Goal: Task Accomplishment & Management: Manage account settings

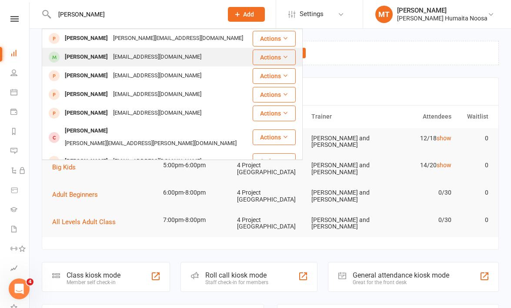
type input "[PERSON_NAME]"
click at [90, 61] on div "[PERSON_NAME]" at bounding box center [86, 57] width 48 height 13
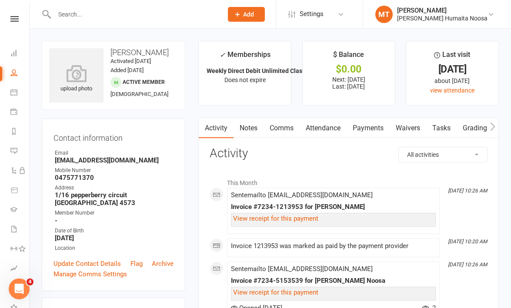
click at [374, 126] on link "Payments" at bounding box center [367, 128] width 43 height 20
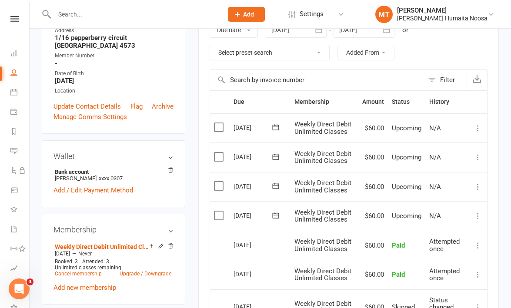
scroll to position [137, 0]
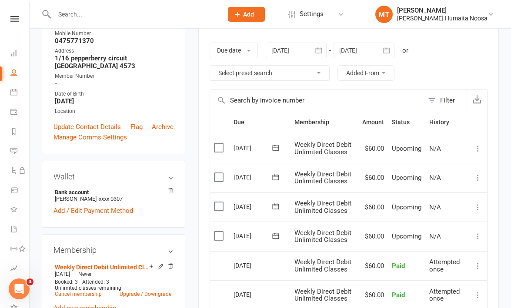
click at [322, 50] on icon "button" at bounding box center [318, 50] width 7 height 6
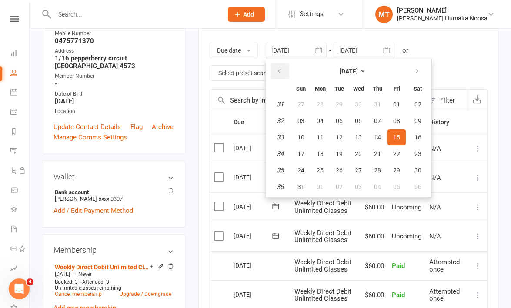
click at [282, 70] on icon "button" at bounding box center [279, 71] width 6 height 7
click at [344, 105] on button "01" at bounding box center [339, 104] width 18 height 16
type input "[DATE]"
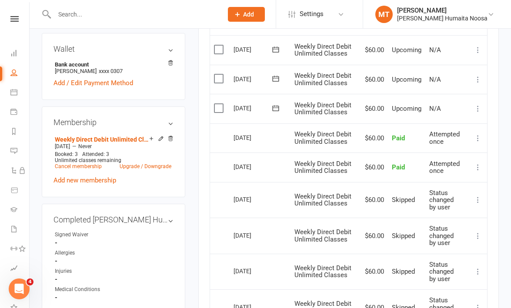
scroll to position [266, 0]
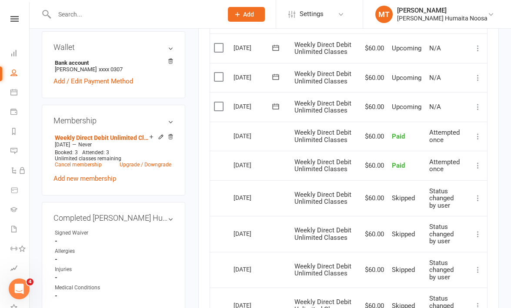
click at [85, 18] on input "text" at bounding box center [134, 14] width 165 height 12
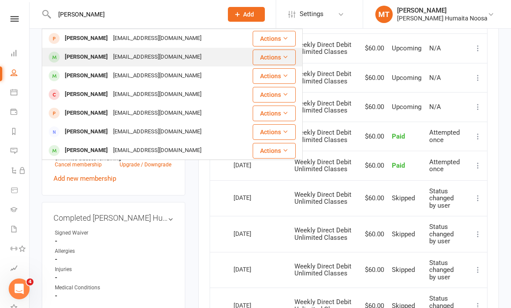
type input "[PERSON_NAME]"
click at [116, 55] on div "[EMAIL_ADDRESS][DOMAIN_NAME]" at bounding box center [156, 57] width 93 height 13
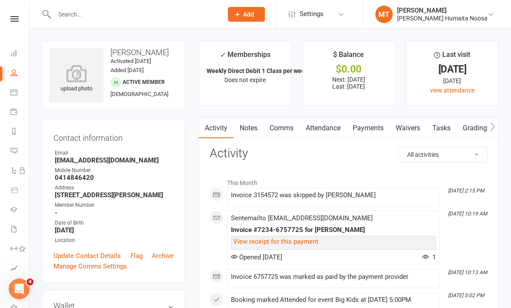
click at [367, 129] on link "Payments" at bounding box center [367, 128] width 43 height 20
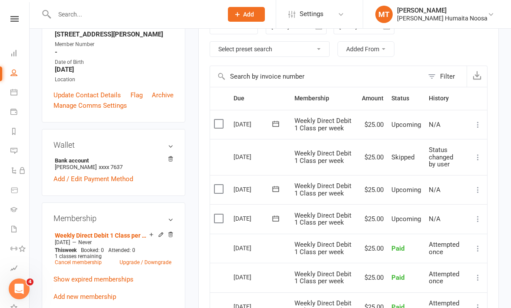
scroll to position [165, 0]
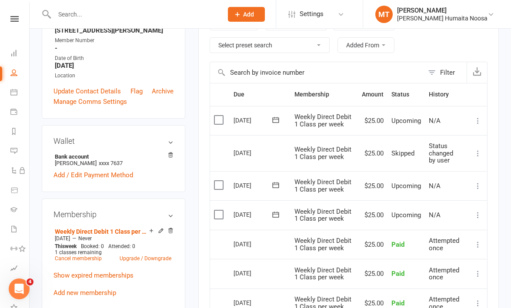
click at [219, 185] on label at bounding box center [220, 185] width 12 height 9
click at [219, 181] on input "checkbox" at bounding box center [217, 181] width 6 height 0
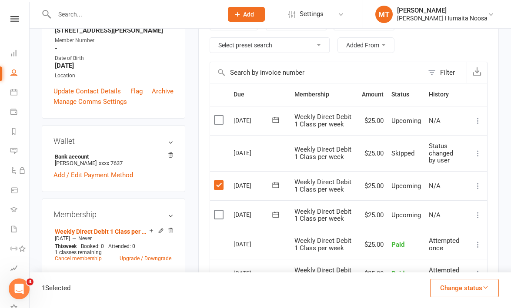
click at [468, 291] on button "Change status" at bounding box center [464, 288] width 69 height 18
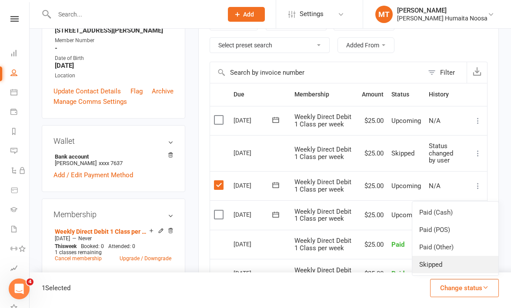
click at [435, 268] on link "Skipped" at bounding box center [455, 264] width 86 height 17
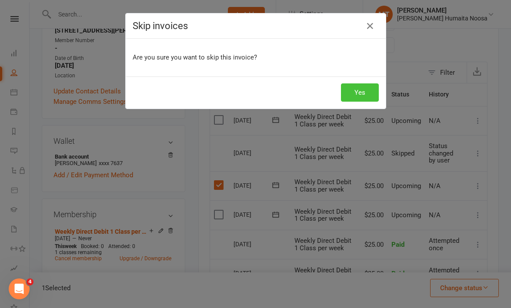
click at [348, 90] on button "Yes" at bounding box center [360, 92] width 38 height 18
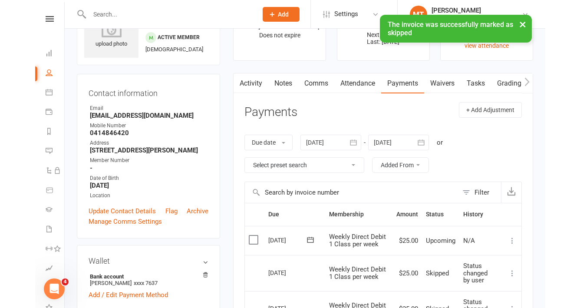
scroll to position [0, 0]
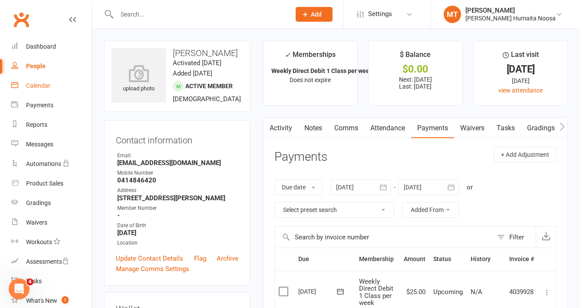
click at [38, 80] on link "Calendar" at bounding box center [51, 86] width 80 height 20
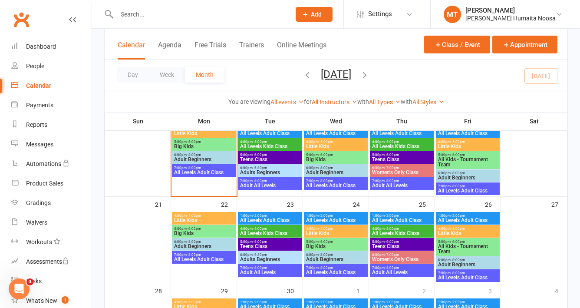
scroll to position [249, 0]
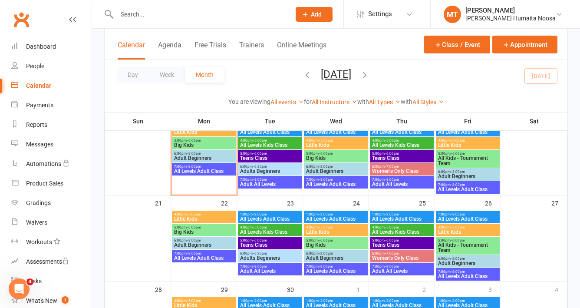
click at [126, 20] on input "text" at bounding box center [199, 14] width 170 height 12
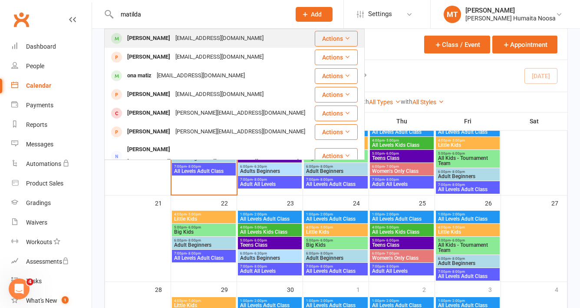
type input "matilda"
click at [151, 35] on div "[PERSON_NAME]" at bounding box center [149, 38] width 48 height 13
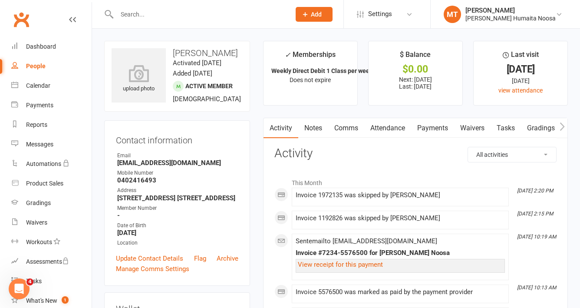
click at [437, 131] on link "Payments" at bounding box center [432, 128] width 43 height 20
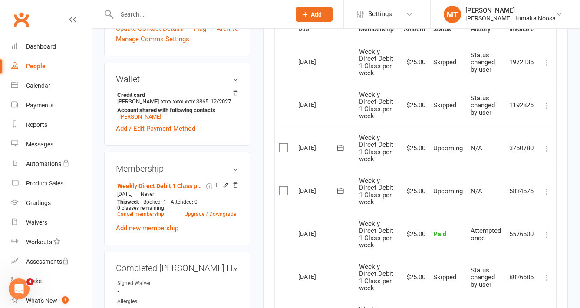
scroll to position [263, 0]
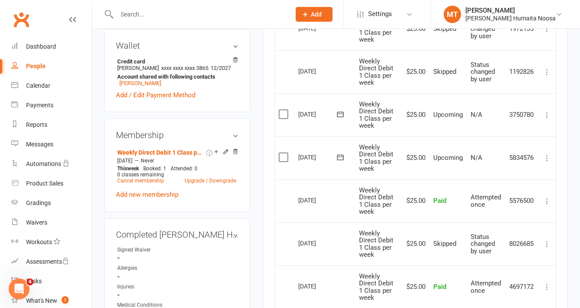
click at [283, 113] on label at bounding box center [285, 114] width 12 height 9
click at [283, 110] on input "checkbox" at bounding box center [282, 110] width 6 height 0
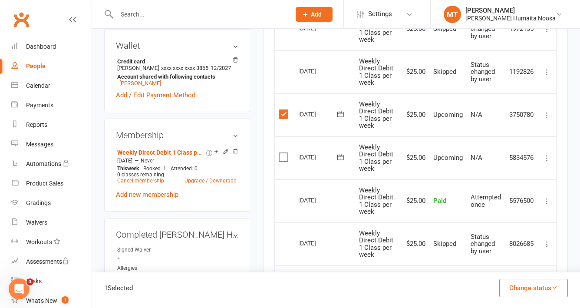
click at [283, 156] on label at bounding box center [285, 157] width 12 height 9
click at [283, 153] on input "checkbox" at bounding box center [282, 153] width 6 height 0
click at [510, 287] on button "Change status" at bounding box center [534, 288] width 69 height 18
click at [505, 268] on link "Skipped" at bounding box center [525, 264] width 86 height 17
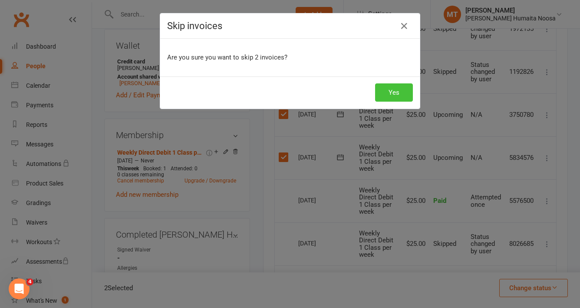
click at [386, 94] on button "Yes" at bounding box center [394, 92] width 38 height 18
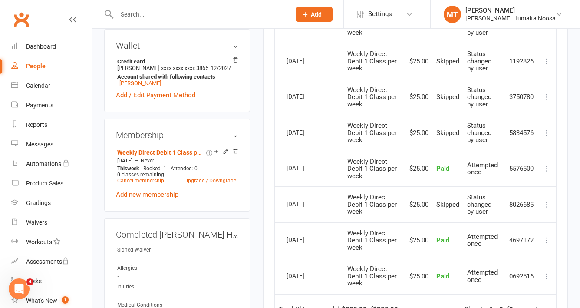
scroll to position [0, 0]
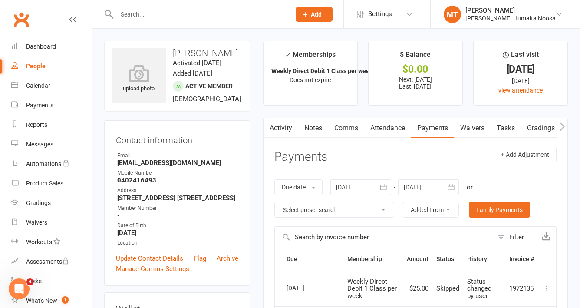
click at [137, 14] on input "text" at bounding box center [199, 14] width 170 height 12
type input "solte"
click at [133, 11] on input "text" at bounding box center [199, 14] width 170 height 12
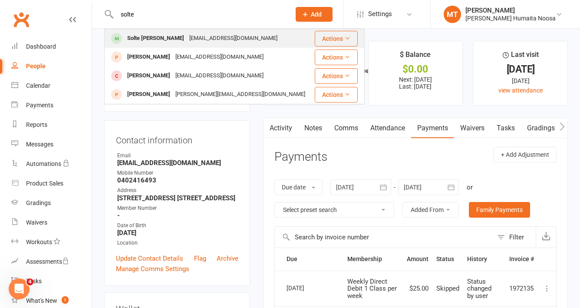
type input "solte"
click at [141, 33] on div "Solte Bateman" at bounding box center [156, 38] width 62 height 13
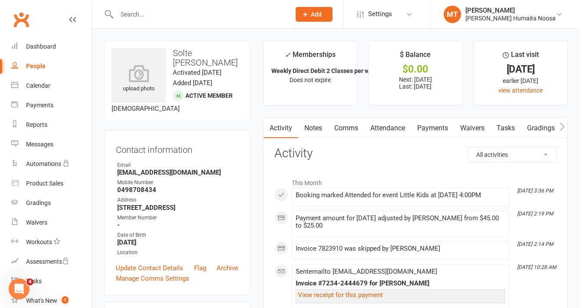
click at [437, 126] on link "Payments" at bounding box center [432, 128] width 43 height 20
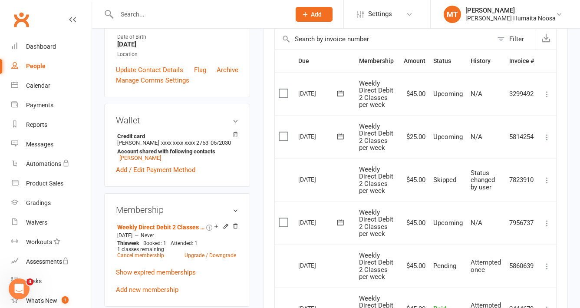
scroll to position [205, 0]
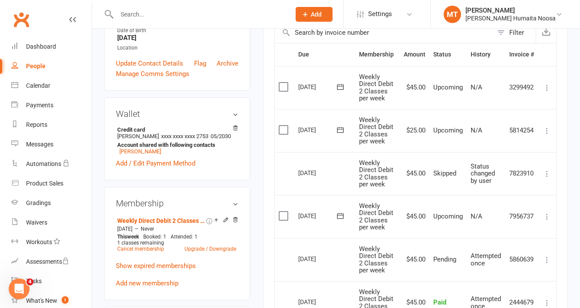
click at [279, 212] on label at bounding box center [285, 216] width 12 height 9
click at [279, 212] on input "checkbox" at bounding box center [282, 212] width 6 height 0
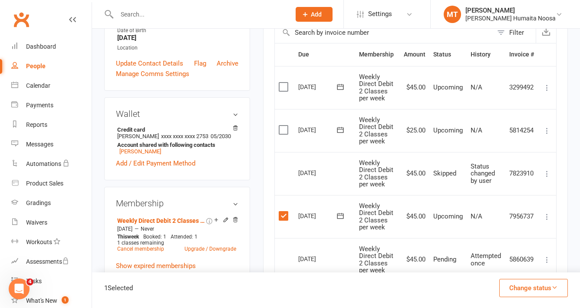
scroll to position [244, 0]
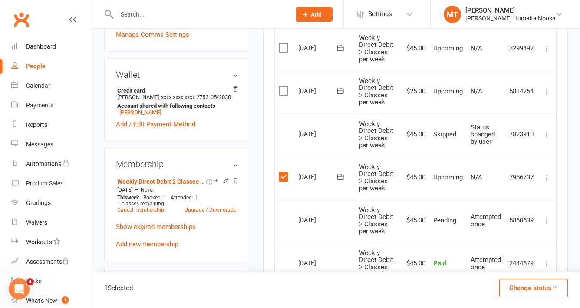
click at [531, 287] on button "Change status" at bounding box center [534, 288] width 69 height 18
click at [507, 265] on link "Skipped" at bounding box center [525, 264] width 86 height 17
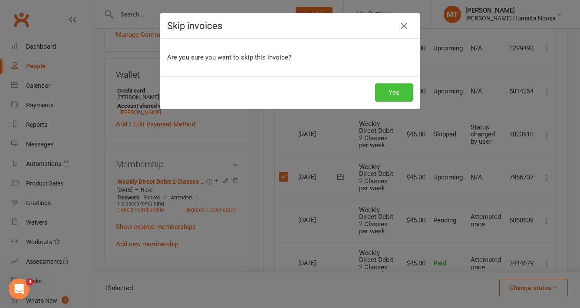
click at [390, 99] on button "Yes" at bounding box center [394, 92] width 38 height 18
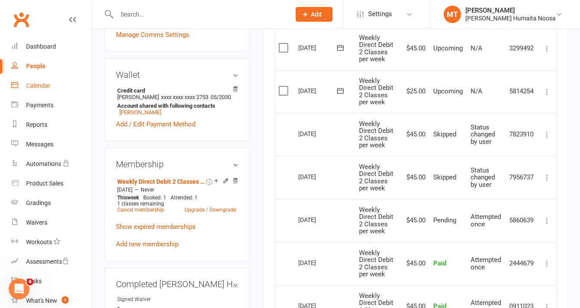
click at [35, 83] on div "Calendar" at bounding box center [38, 85] width 24 height 7
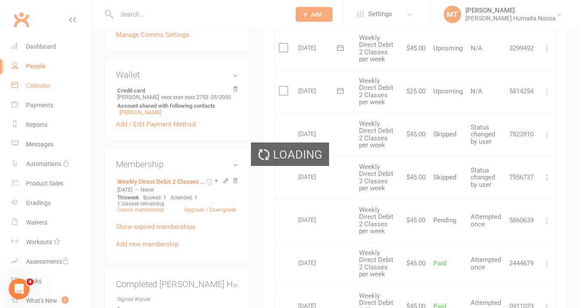
scroll to position [0, 0]
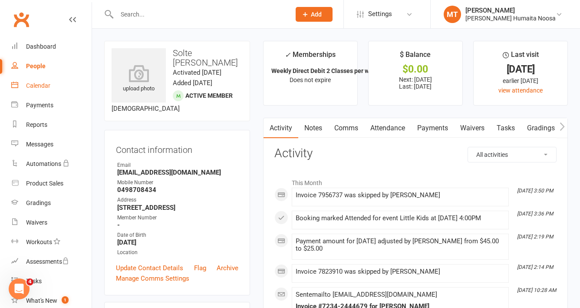
click at [34, 84] on div "Calendar" at bounding box center [38, 85] width 24 height 7
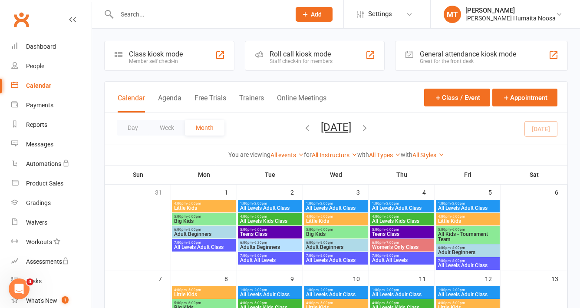
click at [139, 13] on input "text" at bounding box center [199, 14] width 170 height 12
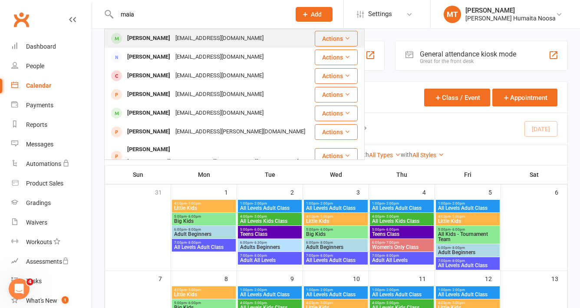
type input "maia"
click at [147, 36] on div "Maia Boody" at bounding box center [149, 38] width 48 height 13
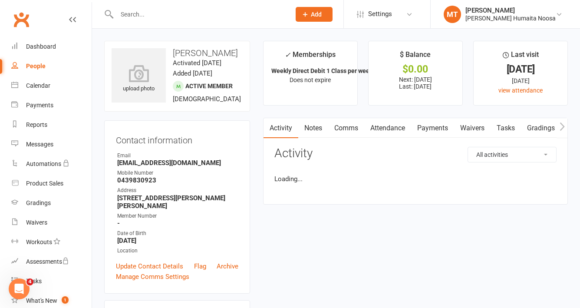
click at [427, 129] on link "Payments" at bounding box center [432, 128] width 43 height 20
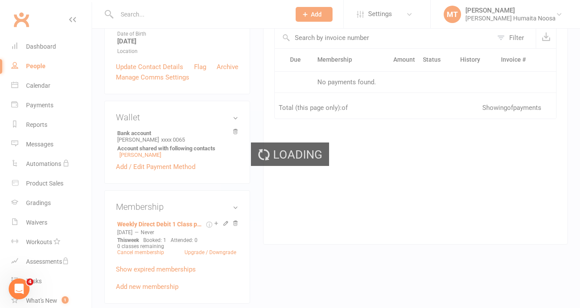
scroll to position [200, 0]
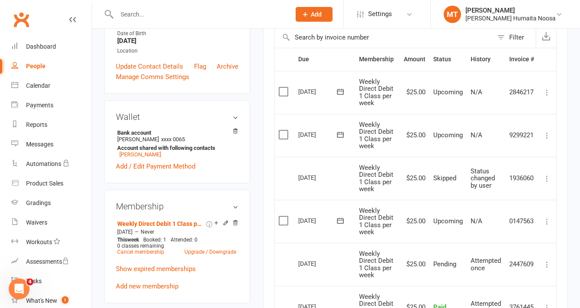
click at [279, 221] on label at bounding box center [285, 220] width 12 height 9
click at [279, 216] on input "checkbox" at bounding box center [282, 216] width 6 height 0
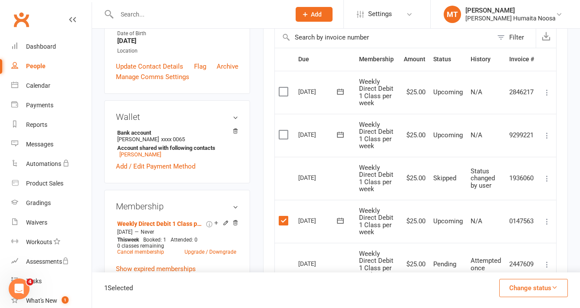
click at [286, 221] on label at bounding box center [285, 220] width 12 height 9
click at [285, 216] on input "checkbox" at bounding box center [282, 216] width 6 height 0
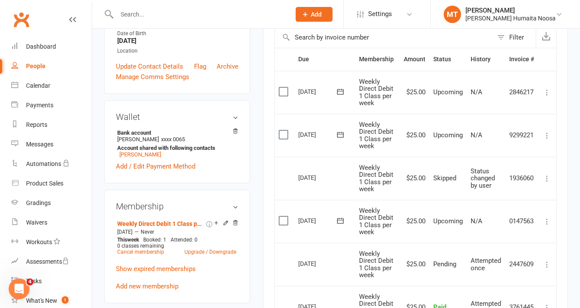
click at [286, 221] on label at bounding box center [285, 220] width 12 height 9
click at [285, 216] on input "checkbox" at bounding box center [282, 216] width 6 height 0
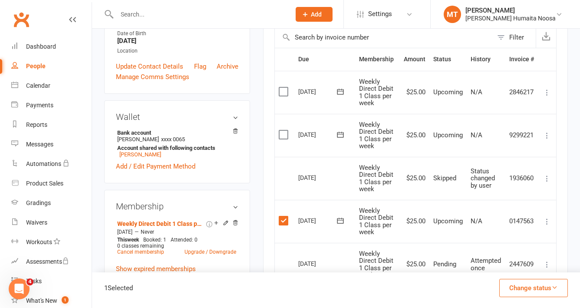
click at [548, 291] on button "Change status" at bounding box center [534, 288] width 69 height 18
click at [507, 263] on link "Skipped" at bounding box center [525, 264] width 86 height 17
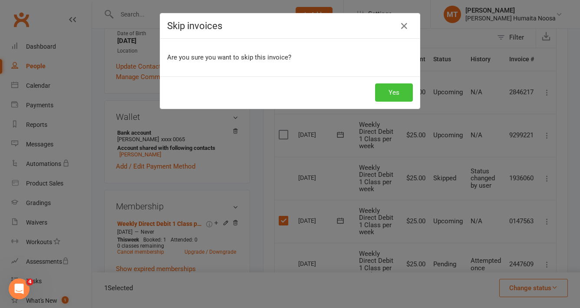
click at [399, 92] on button "Yes" at bounding box center [394, 92] width 38 height 18
